Goal: Information Seeking & Learning: Check status

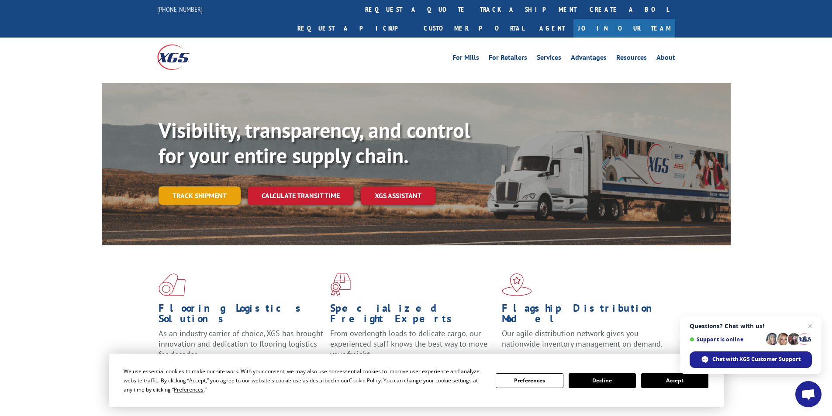
click at [207, 186] on link "Track shipment" at bounding box center [199, 195] width 82 height 18
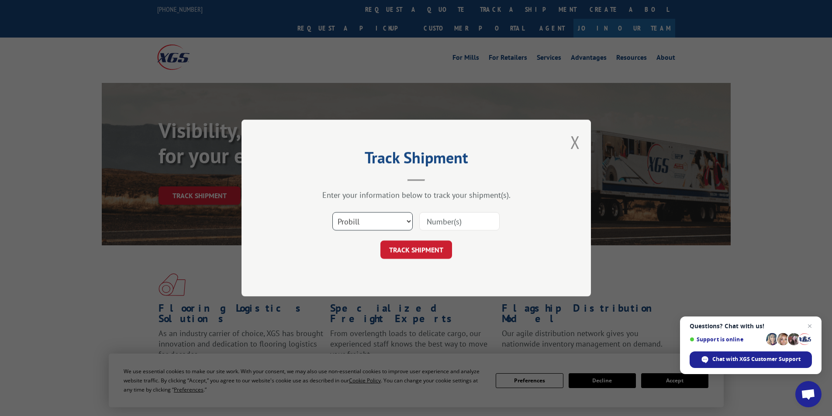
click at [354, 222] on select "Select category... Probill BOL PO" at bounding box center [372, 221] width 80 height 18
select select "bol"
click at [332, 212] on select "Select category... Probill BOL PO" at bounding box center [372, 221] width 80 height 18
click at [445, 220] on input at bounding box center [459, 221] width 80 height 18
paste input "7071967"
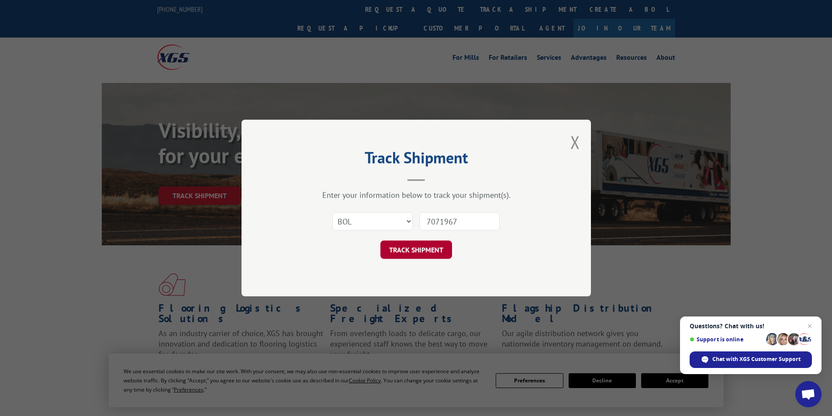
type input "7071967"
click at [442, 257] on button "TRACK SHIPMENT" at bounding box center [416, 250] width 72 height 18
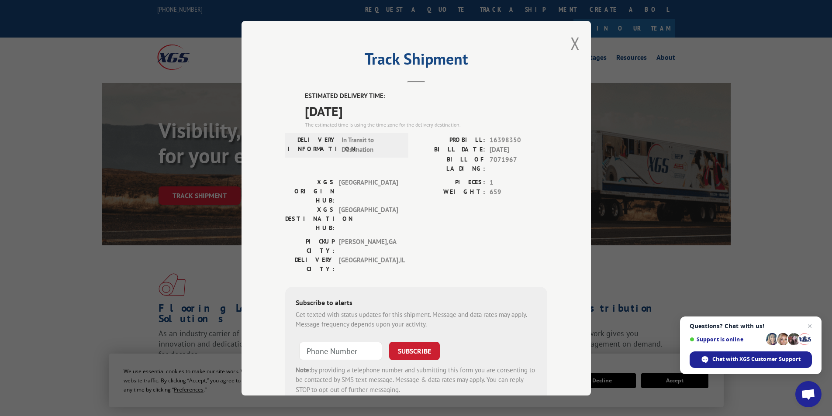
click at [576, 49] on div "Track Shipment ESTIMATED DELIVERY TIME: [DATE] The estimated time is using the …" at bounding box center [415, 208] width 349 height 375
